Goal: Information Seeking & Learning: Compare options

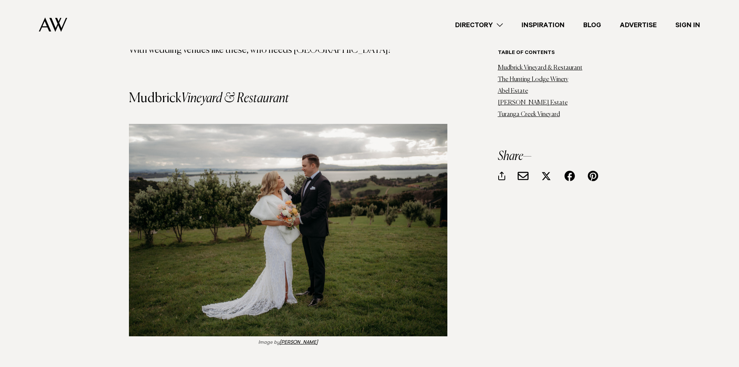
scroll to position [738, 0]
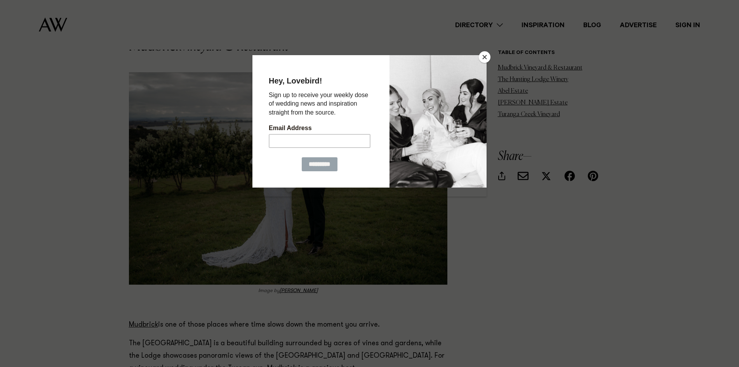
click at [488, 57] on button "Close" at bounding box center [485, 57] width 12 height 12
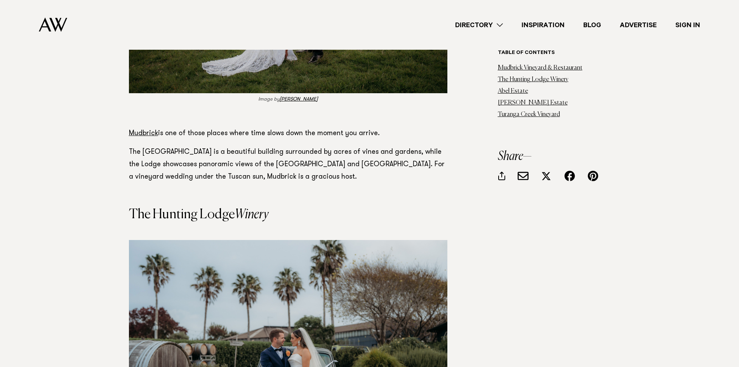
scroll to position [932, 0]
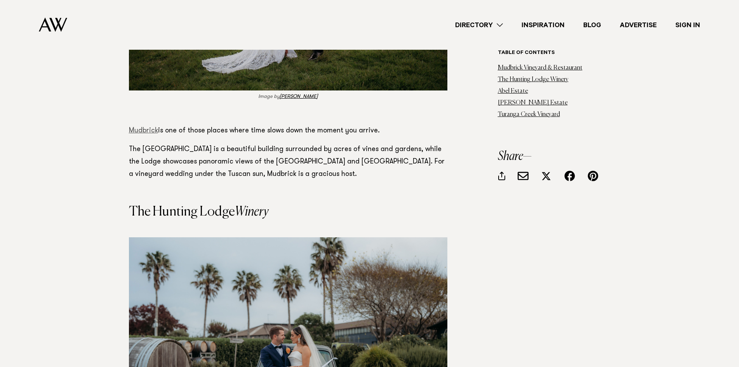
click at [151, 127] on link "Mudbrick" at bounding box center [143, 130] width 29 height 7
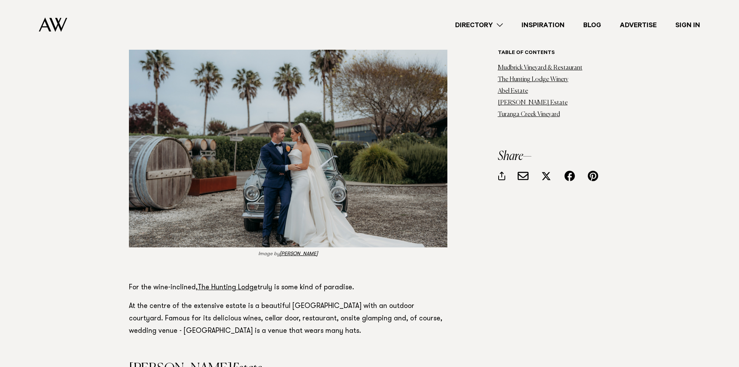
scroll to position [1204, 0]
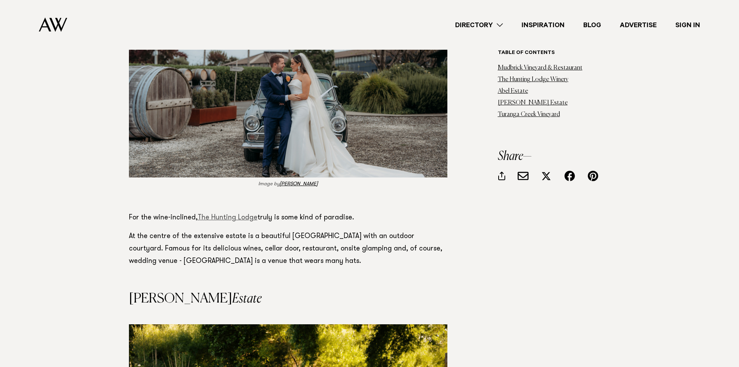
click at [242, 214] on link "The Hunting Lodge" at bounding box center [228, 217] width 60 height 7
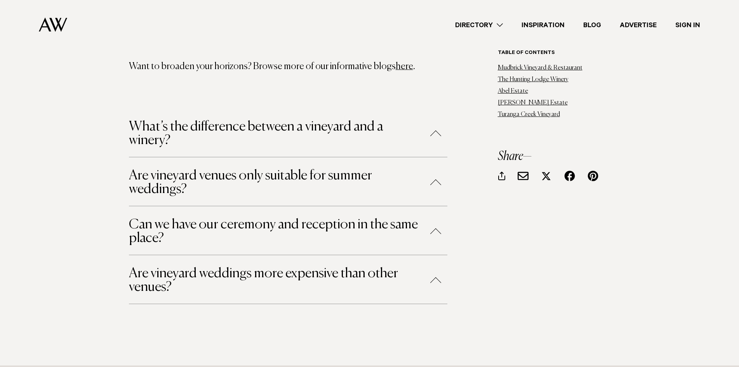
scroll to position [2486, 0]
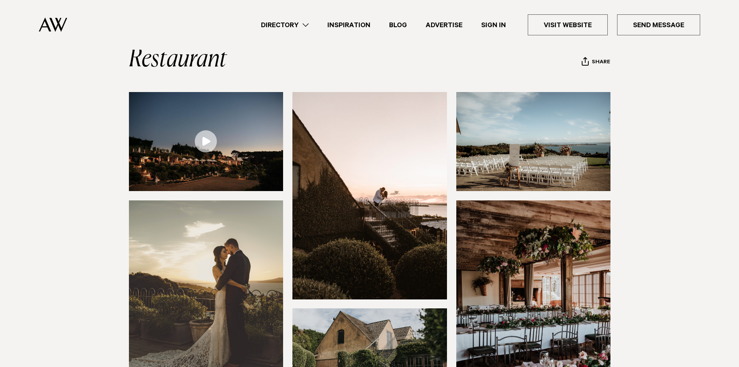
scroll to position [78, 0]
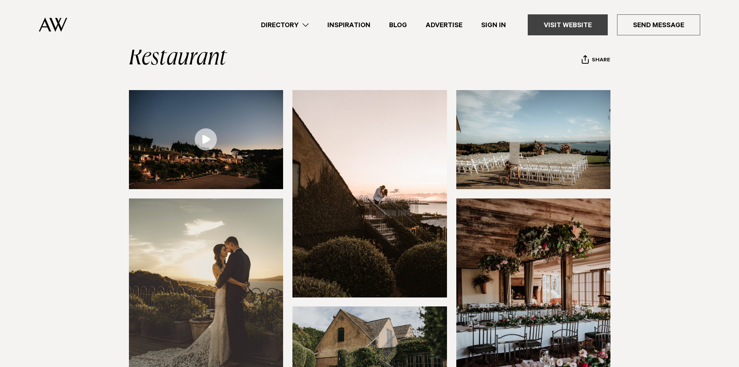
click at [564, 19] on link "Visit Website" at bounding box center [568, 24] width 80 height 21
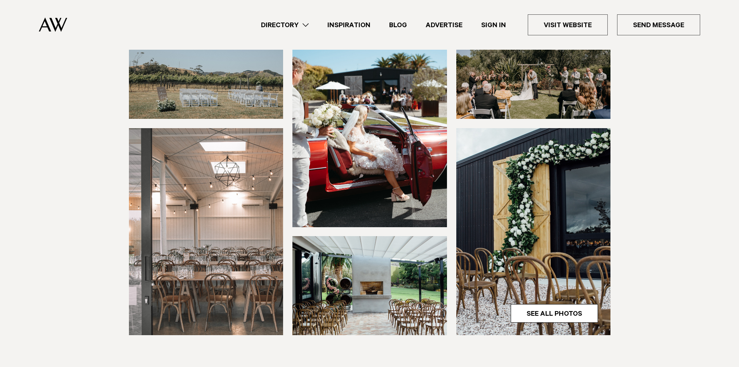
scroll to position [233, 0]
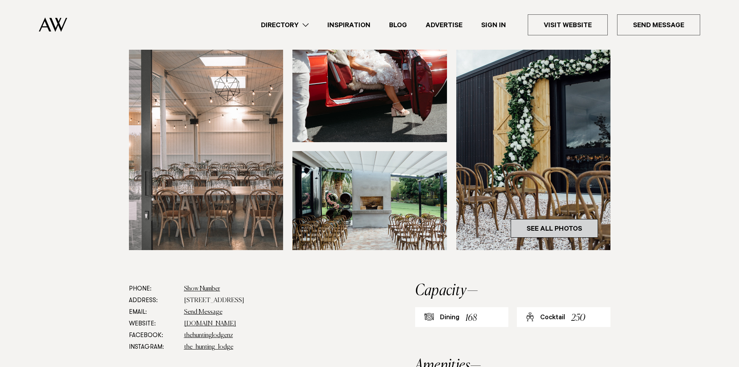
click at [552, 229] on link "See All Photos" at bounding box center [554, 228] width 87 height 19
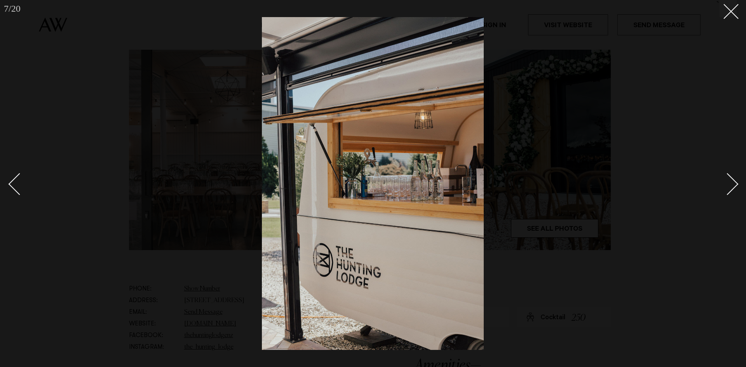
click at [738, 14] on div at bounding box center [373, 183] width 746 height 367
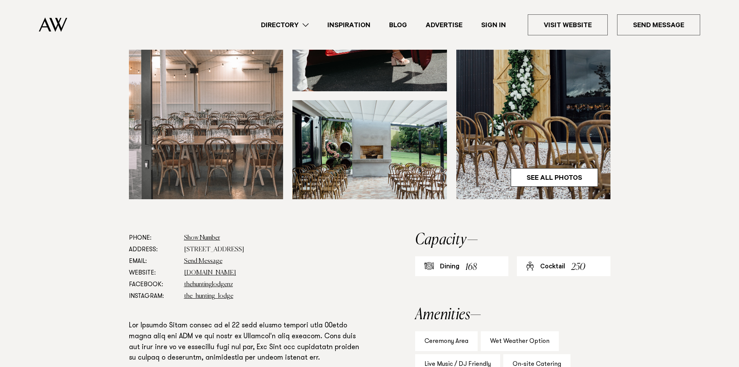
scroll to position [194, 0]
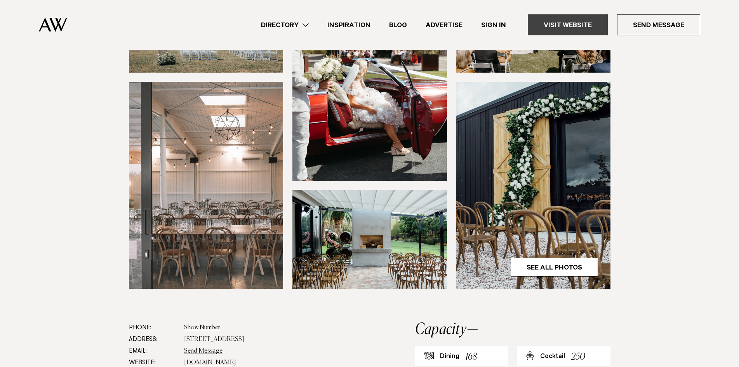
click at [564, 25] on link "Visit Website" at bounding box center [568, 24] width 80 height 21
